Goal: Communication & Community: Answer question/provide support

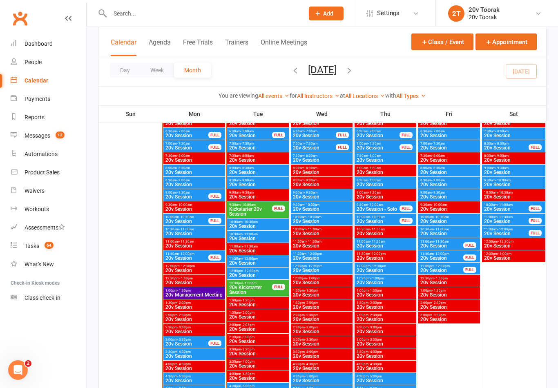
click at [32, 138] on div "Messages" at bounding box center [38, 135] width 26 height 7
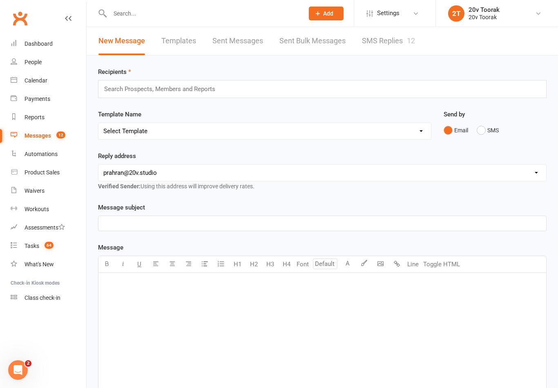
click at [374, 38] on link "SMS Replies 12" at bounding box center [388, 41] width 53 height 28
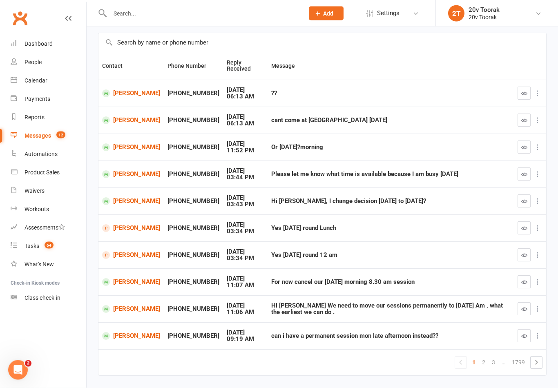
scroll to position [66, 0]
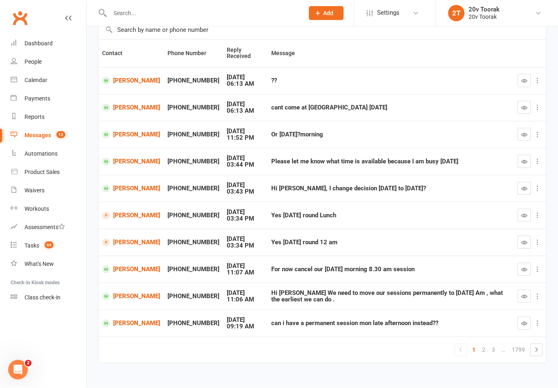
click at [484, 346] on link "2" at bounding box center [484, 350] width 10 height 11
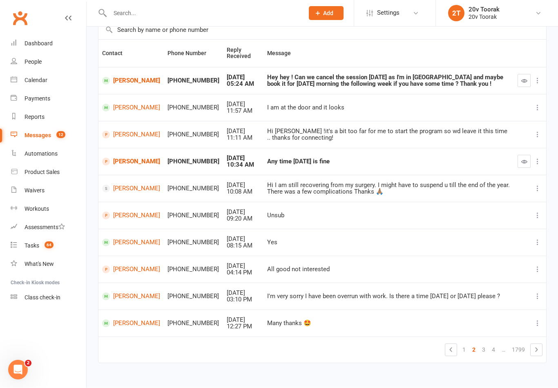
click at [466, 347] on link "1" at bounding box center [464, 350] width 10 height 11
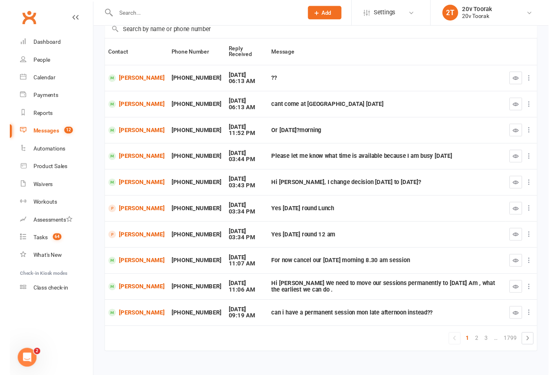
scroll to position [79, 0]
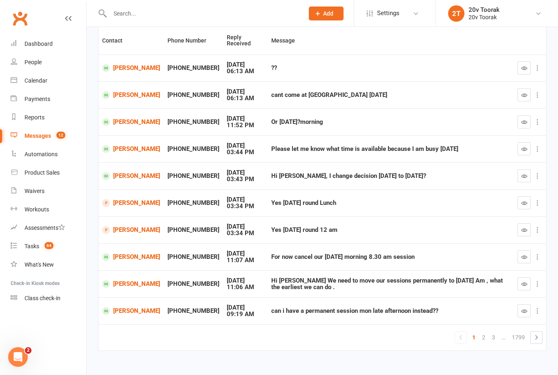
click at [121, 280] on link "[PERSON_NAME]" at bounding box center [131, 284] width 58 height 8
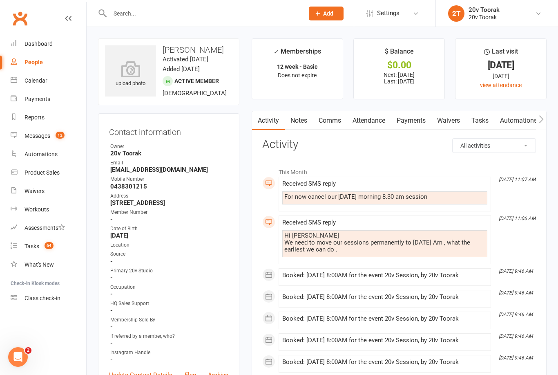
click at [328, 118] on link "Comms" at bounding box center [330, 120] width 34 height 19
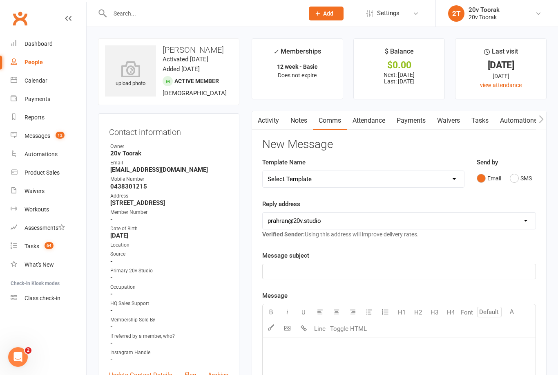
click at [524, 170] on button "SMS" at bounding box center [521, 178] width 22 height 16
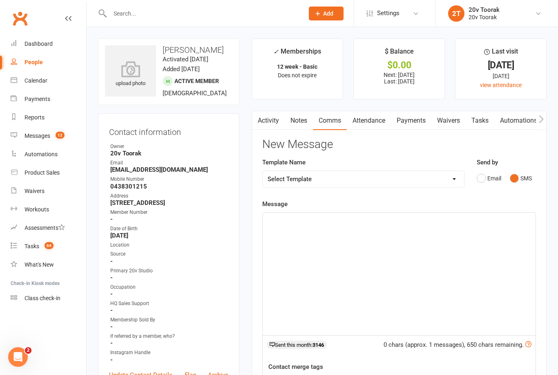
click at [432, 246] on div "﻿" at bounding box center [399, 274] width 273 height 123
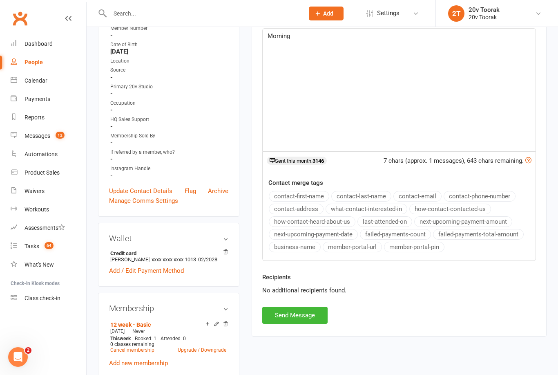
click at [305, 191] on button "contact-first-name" at bounding box center [299, 196] width 60 height 11
click at [432, 132] on div "Morning ﻿ {contact-first-name}" at bounding box center [399, 90] width 273 height 123
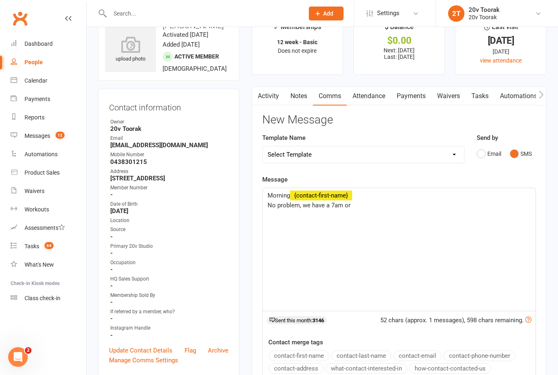
scroll to position [21, 0]
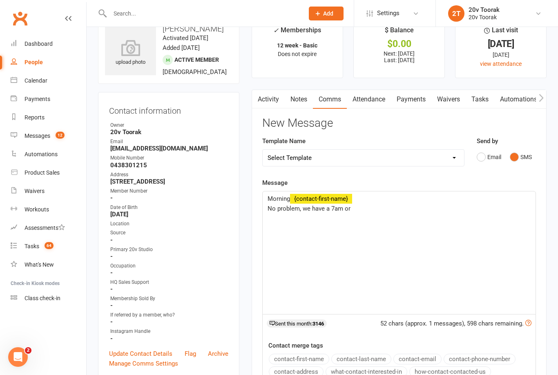
click at [436, 207] on p "No problem, we have a 7am or" at bounding box center [399, 209] width 263 height 10
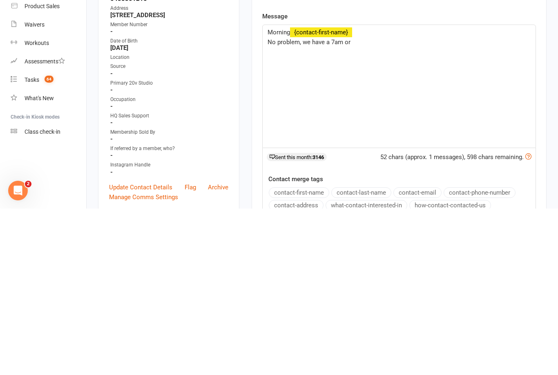
scroll to position [188, 0]
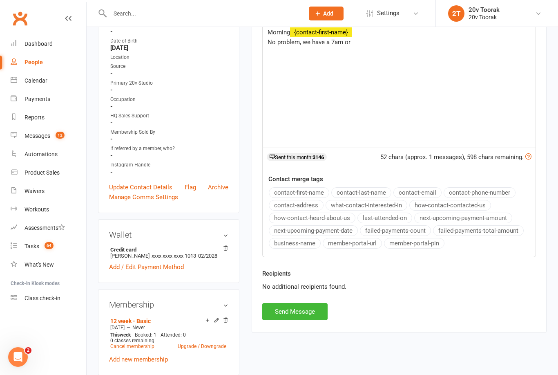
click at [419, 77] on div "Morning ﻿ {contact-first-name} No problem, we have a 7am or" at bounding box center [399, 86] width 273 height 123
click at [375, 49] on div "Morning ﻿ {contact-first-name} No problem, we have a 7am or" at bounding box center [399, 86] width 273 height 123
click at [375, 50] on div "Morning ﻿ {contact-first-name} No problem, we have a 7am or" at bounding box center [399, 86] width 273 height 123
click at [296, 315] on button "Send Message" at bounding box center [294, 311] width 65 height 17
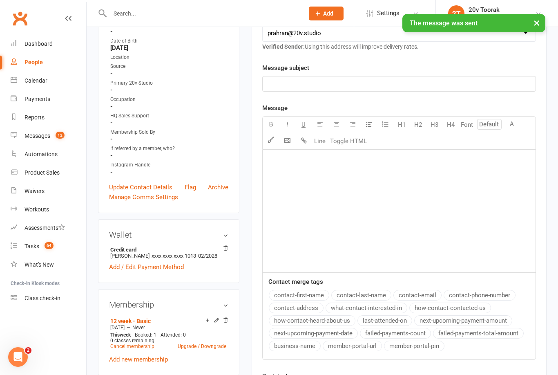
click at [29, 139] on link "Messages 12" at bounding box center [49, 136] width 76 height 18
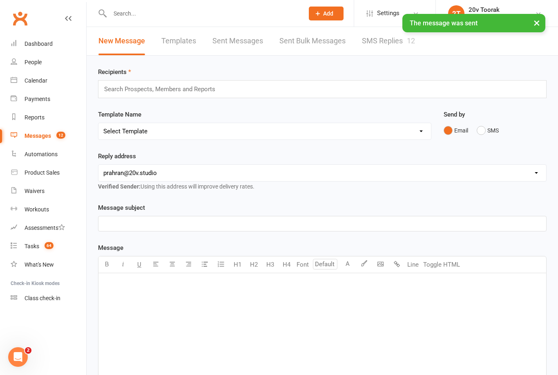
click at [399, 40] on link "SMS Replies 12" at bounding box center [388, 41] width 53 height 28
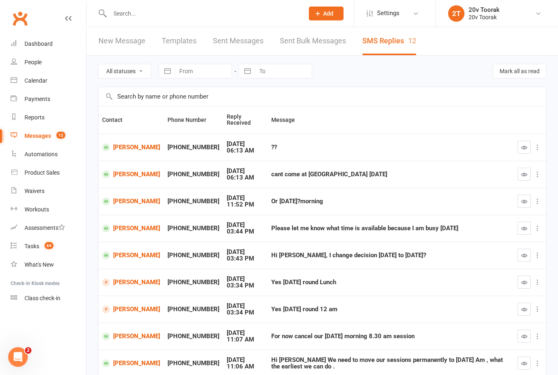
click at [126, 144] on link "[PERSON_NAME]" at bounding box center [131, 147] width 58 height 8
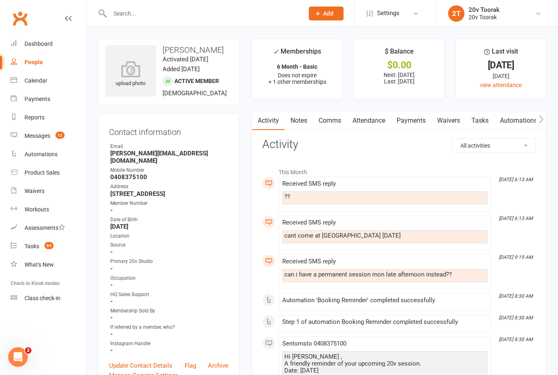
click at [337, 119] on link "Comms" at bounding box center [330, 120] width 34 height 19
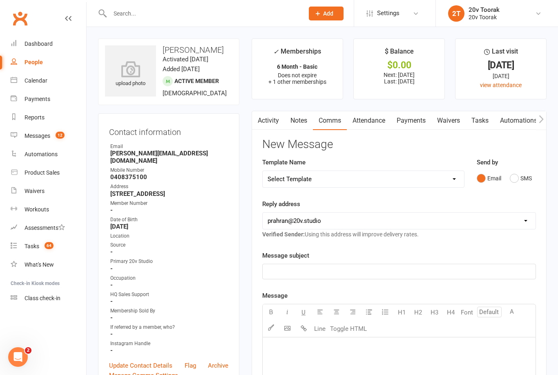
click at [530, 182] on button "SMS" at bounding box center [521, 178] width 22 height 16
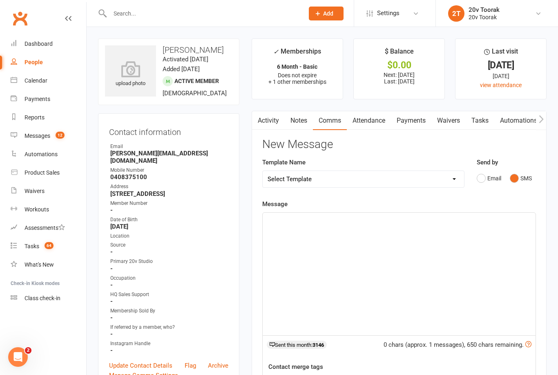
click at [416, 249] on div "﻿" at bounding box center [399, 274] width 273 height 123
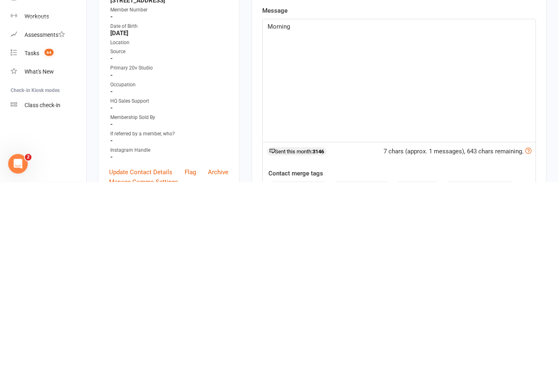
click at [318, 375] on button "contact-first-name" at bounding box center [299, 380] width 60 height 11
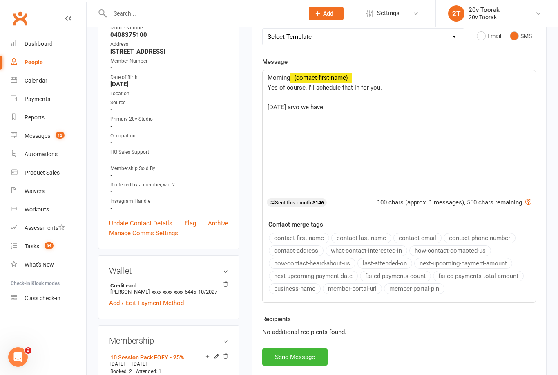
click at [378, 110] on p "[DATE] arvo we have" at bounding box center [399, 107] width 263 height 10
click at [301, 345] on div "Recipients No additional recipients found." at bounding box center [399, 331] width 286 height 34
click at [322, 360] on button "Send Message" at bounding box center [294, 356] width 65 height 17
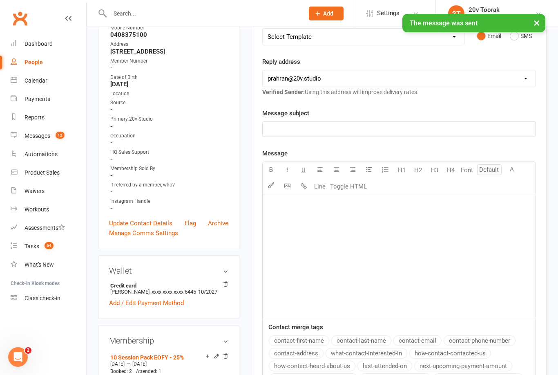
click at [28, 138] on div "Messages" at bounding box center [38, 135] width 26 height 7
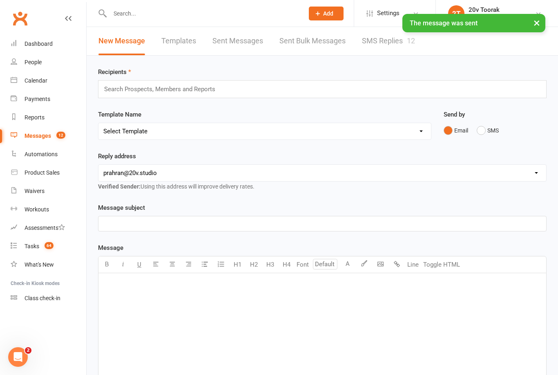
click at [395, 42] on link "SMS Replies 12" at bounding box center [388, 41] width 53 height 28
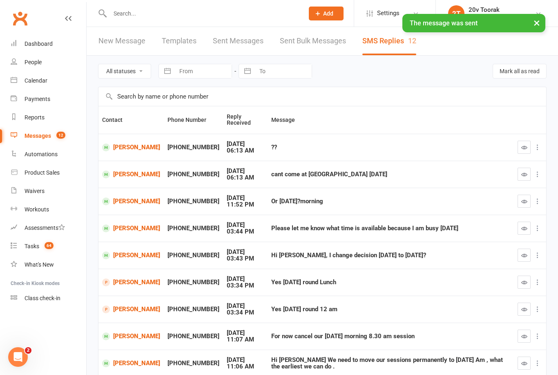
click at [519, 147] on button "button" at bounding box center [524, 147] width 13 height 13
click at [529, 172] on button "button" at bounding box center [524, 174] width 13 height 13
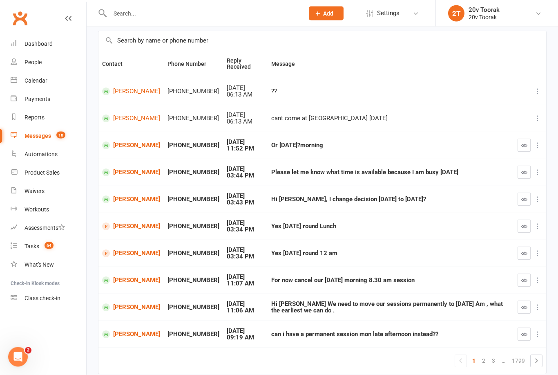
scroll to position [66, 0]
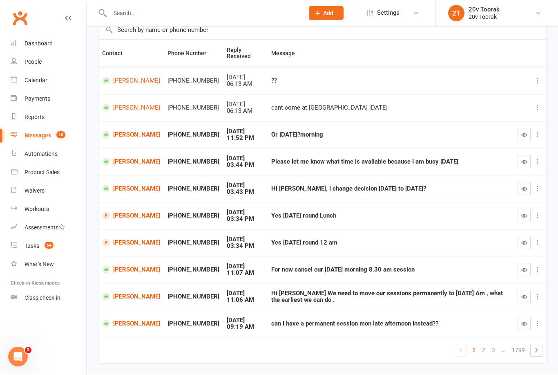
click at [520, 266] on button "button" at bounding box center [524, 269] width 13 height 13
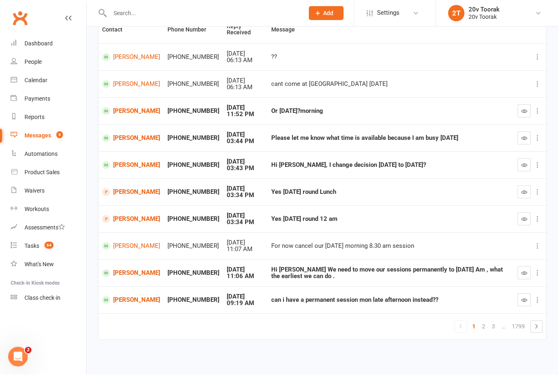
click at [521, 271] on button "button" at bounding box center [524, 272] width 13 height 13
click at [526, 297] on icon "button" at bounding box center [525, 300] width 6 height 6
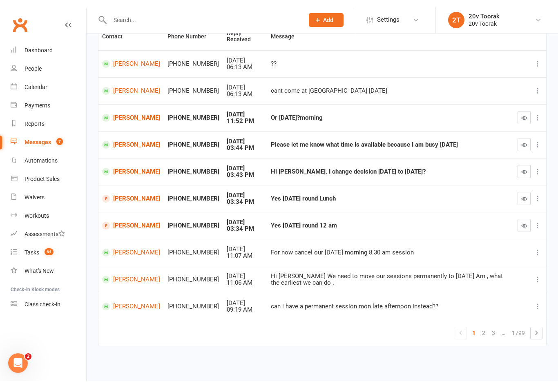
scroll to position [79, 0]
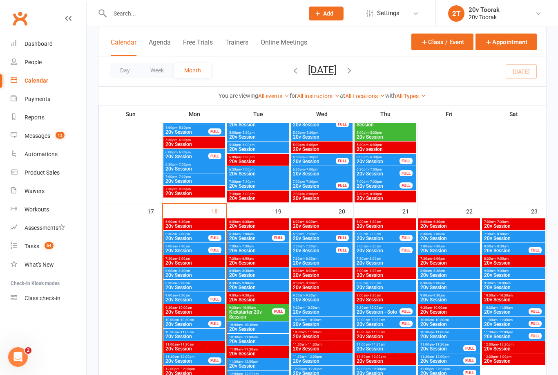
scroll to position [1134, 0]
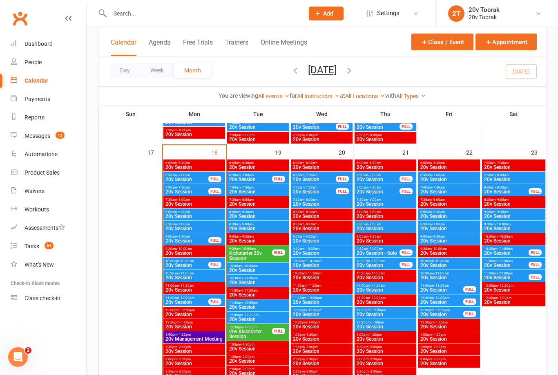
click at [450, 192] on span "20v Session" at bounding box center [449, 191] width 58 height 5
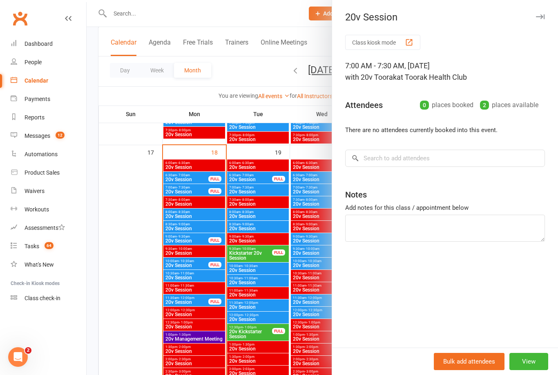
click at [289, 250] on div at bounding box center [323, 187] width 472 height 375
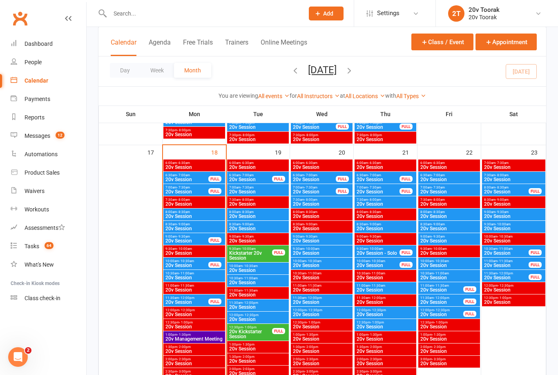
click at [459, 178] on span "20v Session" at bounding box center [449, 179] width 58 height 5
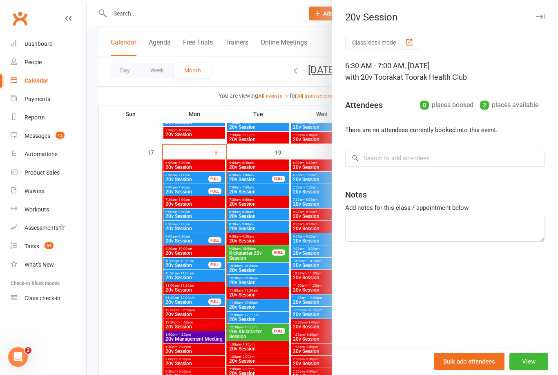
click at [302, 243] on div at bounding box center [323, 187] width 472 height 375
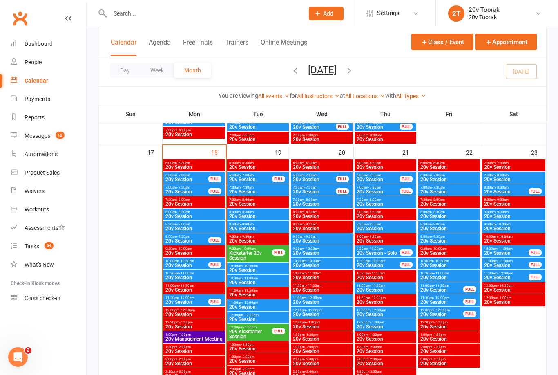
click at [457, 216] on span "20v Session" at bounding box center [449, 216] width 58 height 5
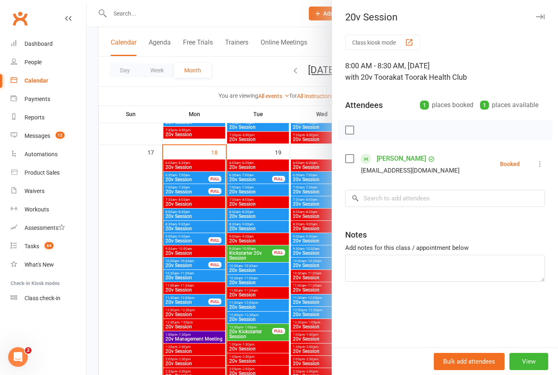
click at [297, 246] on div at bounding box center [323, 187] width 472 height 375
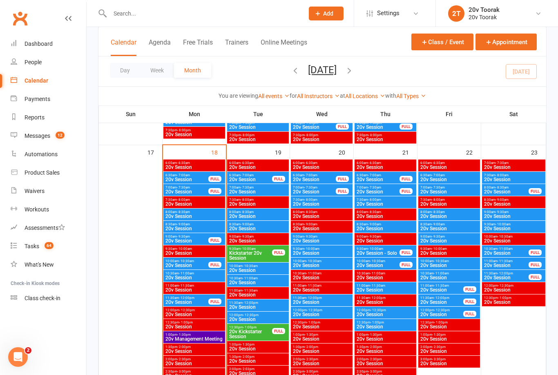
click at [452, 173] on span "6:30am - 7:00am" at bounding box center [449, 175] width 58 height 4
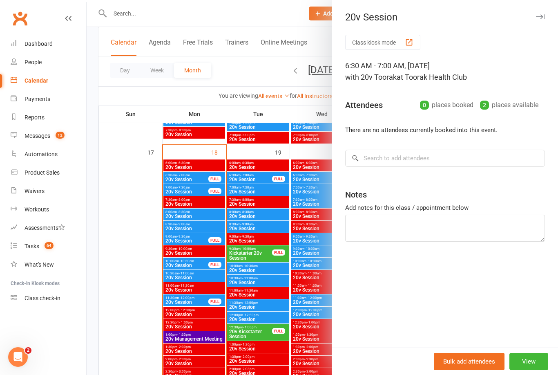
click at [282, 269] on div at bounding box center [323, 187] width 472 height 375
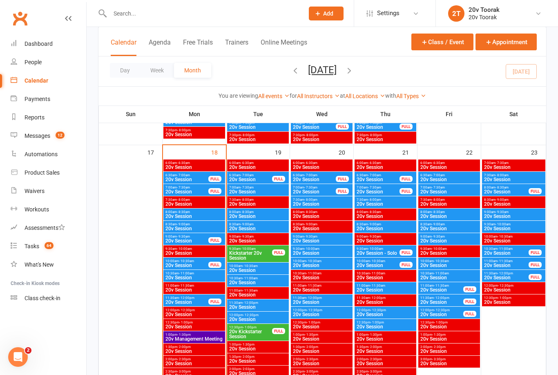
click at [446, 190] on span "20v Session" at bounding box center [449, 191] width 58 height 5
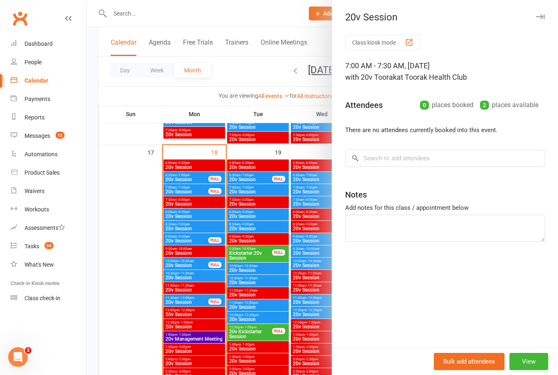
click at [297, 244] on div at bounding box center [323, 187] width 472 height 375
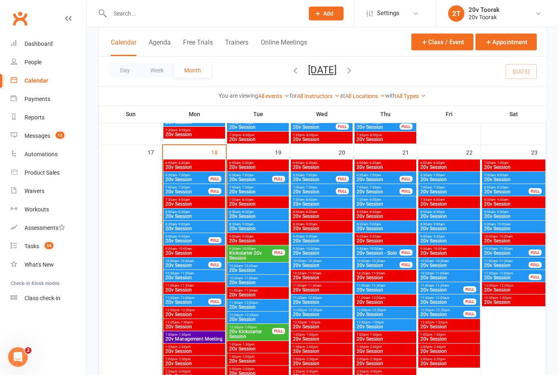
click at [519, 190] on span "20v Session" at bounding box center [506, 191] width 45 height 5
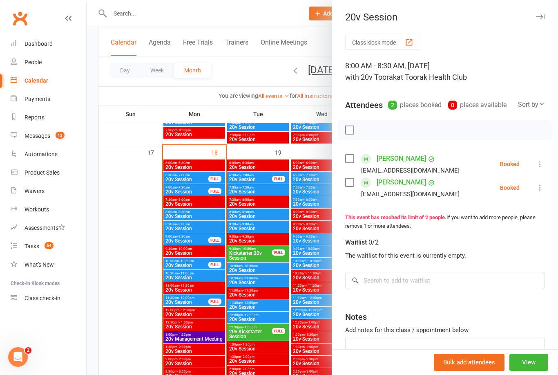
click at [29, 132] on link "Messages 12" at bounding box center [49, 136] width 76 height 18
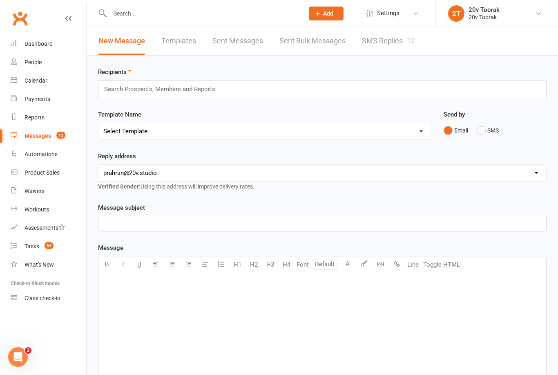
click at [415, 44] on div "12" at bounding box center [411, 40] width 8 height 9
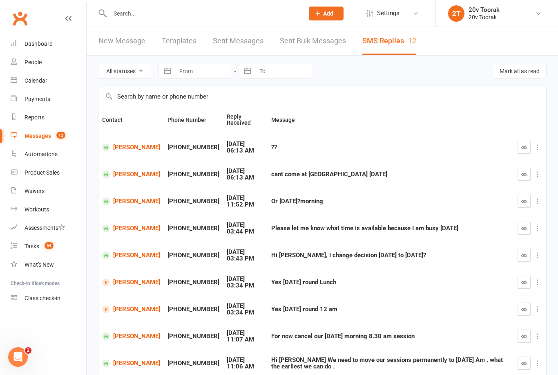
click at [15, 80] on icon at bounding box center [14, 79] width 7 height 7
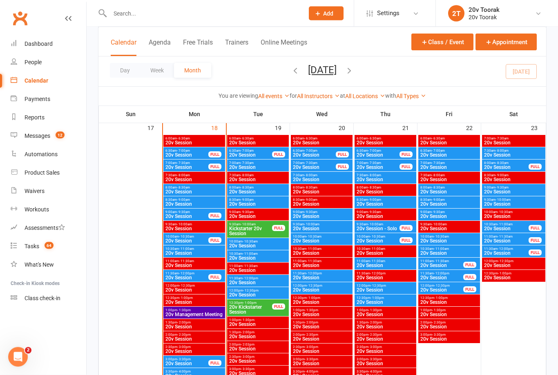
scroll to position [1151, 0]
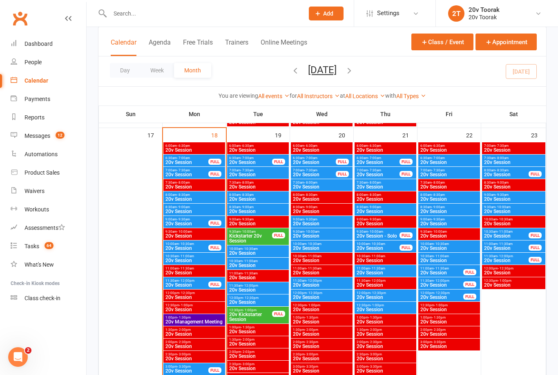
click at [438, 213] on span "20v Session" at bounding box center [449, 211] width 58 height 5
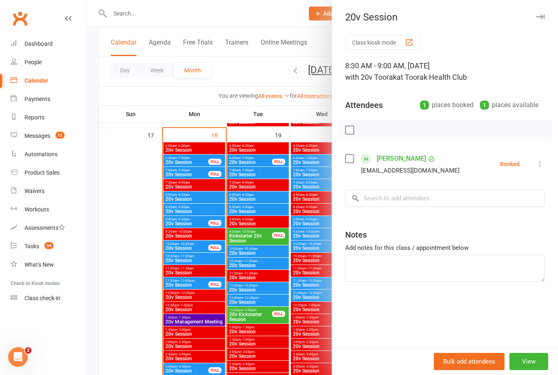
click at [299, 228] on div at bounding box center [323, 187] width 472 height 375
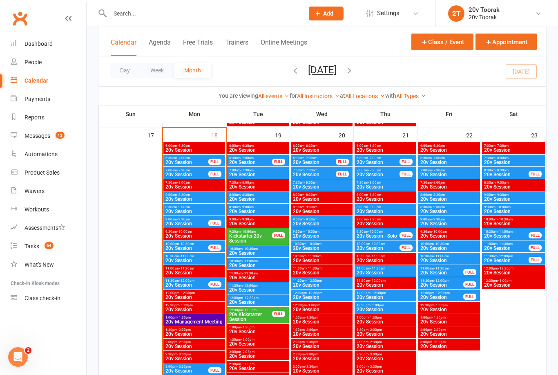
click at [441, 214] on span "20v Session" at bounding box center [449, 211] width 58 height 5
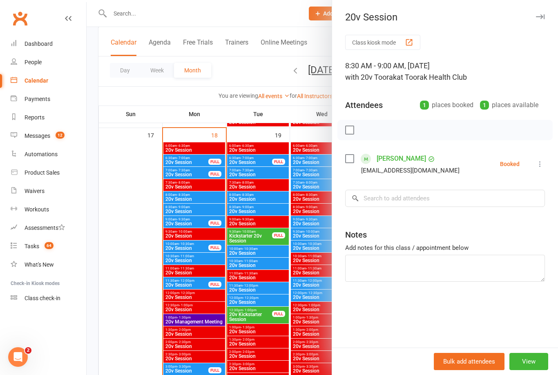
click at [299, 255] on div at bounding box center [323, 187] width 472 height 375
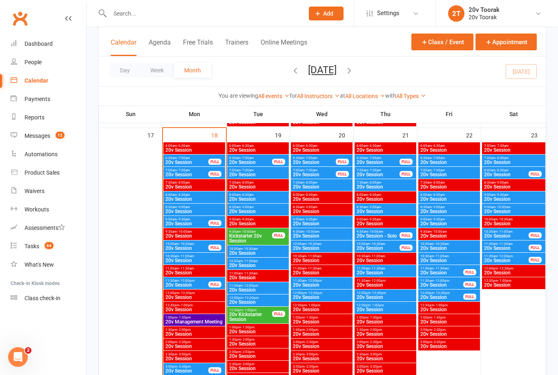
click at [450, 222] on span "20v Session" at bounding box center [449, 223] width 58 height 5
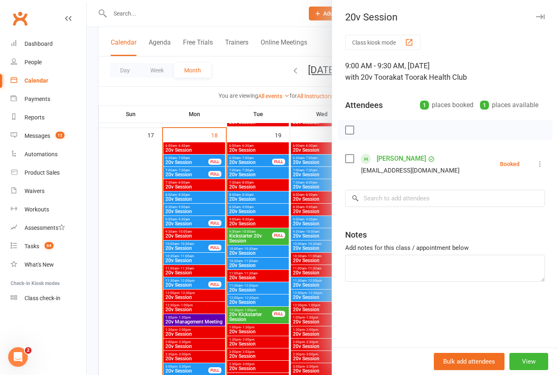
click at [311, 271] on div at bounding box center [323, 187] width 472 height 375
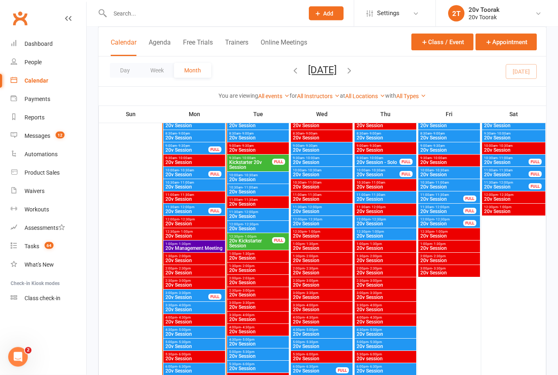
scroll to position [1255, 0]
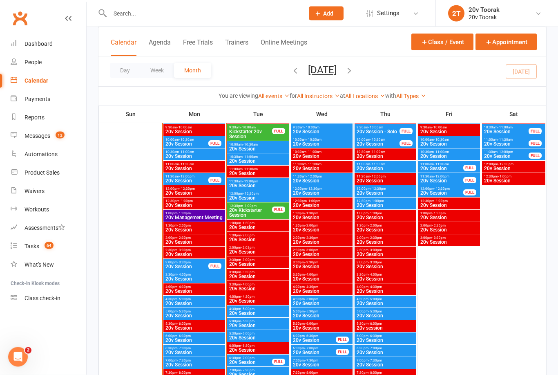
click at [193, 303] on span "20v Session" at bounding box center [194, 303] width 58 height 5
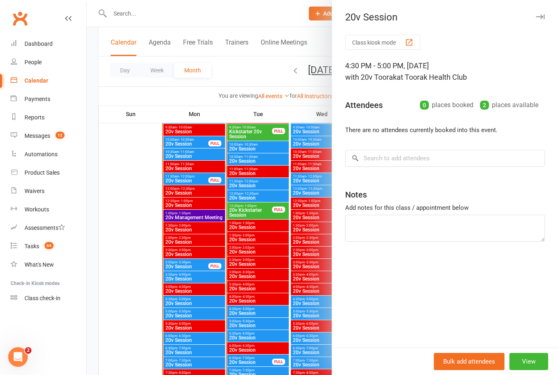
click at [188, 297] on div at bounding box center [323, 187] width 472 height 375
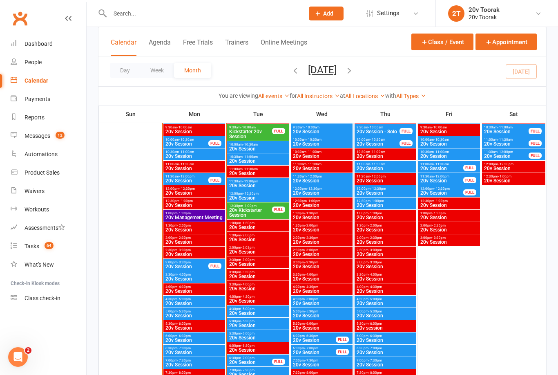
click at [190, 315] on span "20v Session" at bounding box center [194, 315] width 58 height 5
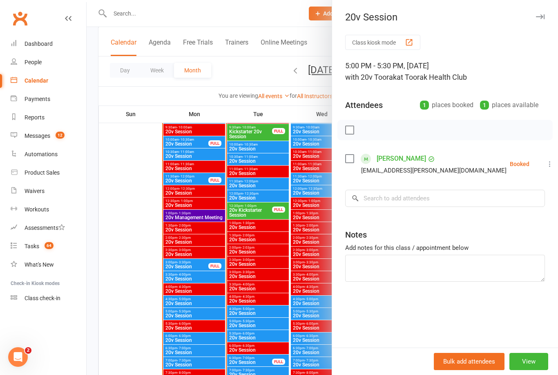
click at [181, 314] on div at bounding box center [323, 187] width 472 height 375
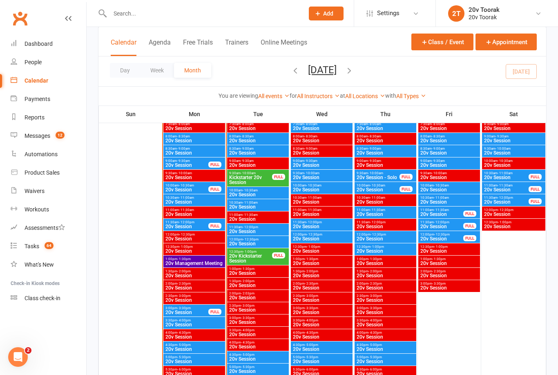
scroll to position [1204, 0]
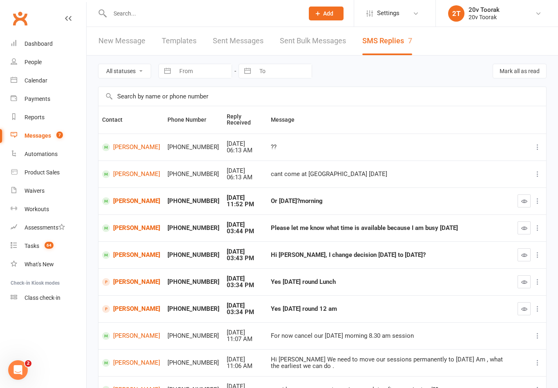
click at [139, 68] on select "All statuses Read only Unread only" at bounding box center [125, 71] width 52 height 14
select select "unread_only"
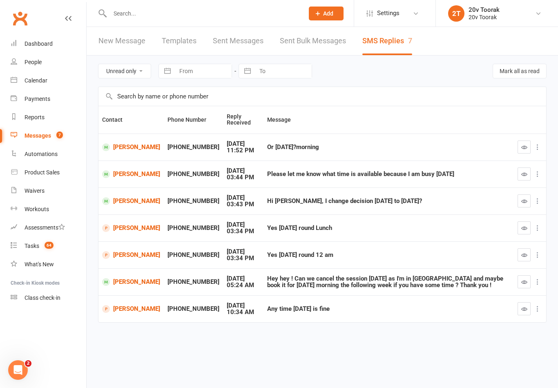
click at [117, 280] on link "[PERSON_NAME]" at bounding box center [131, 282] width 58 height 8
